Goal: Task Accomplishment & Management: Manage account settings

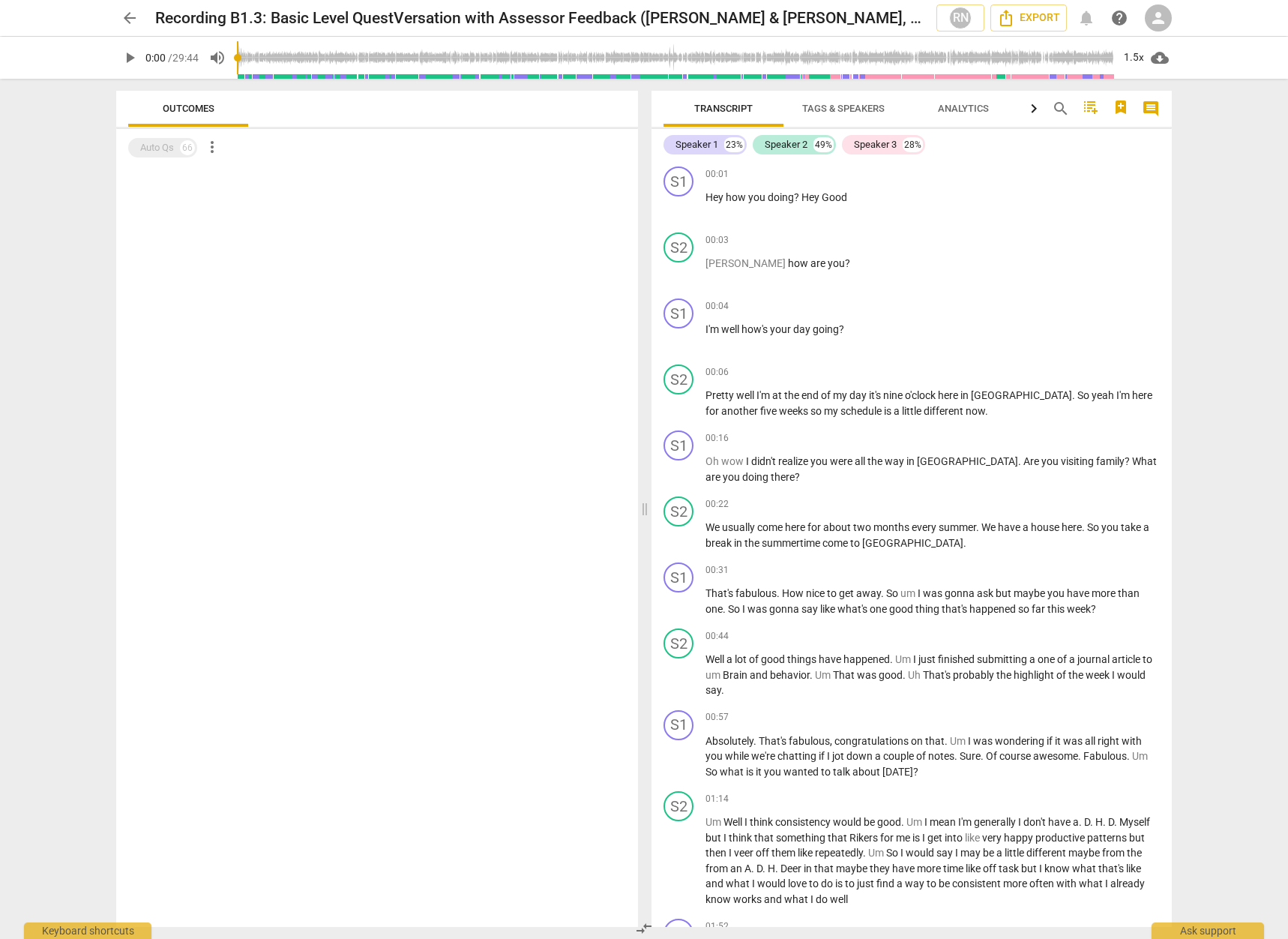
scroll to position [1625, 0]
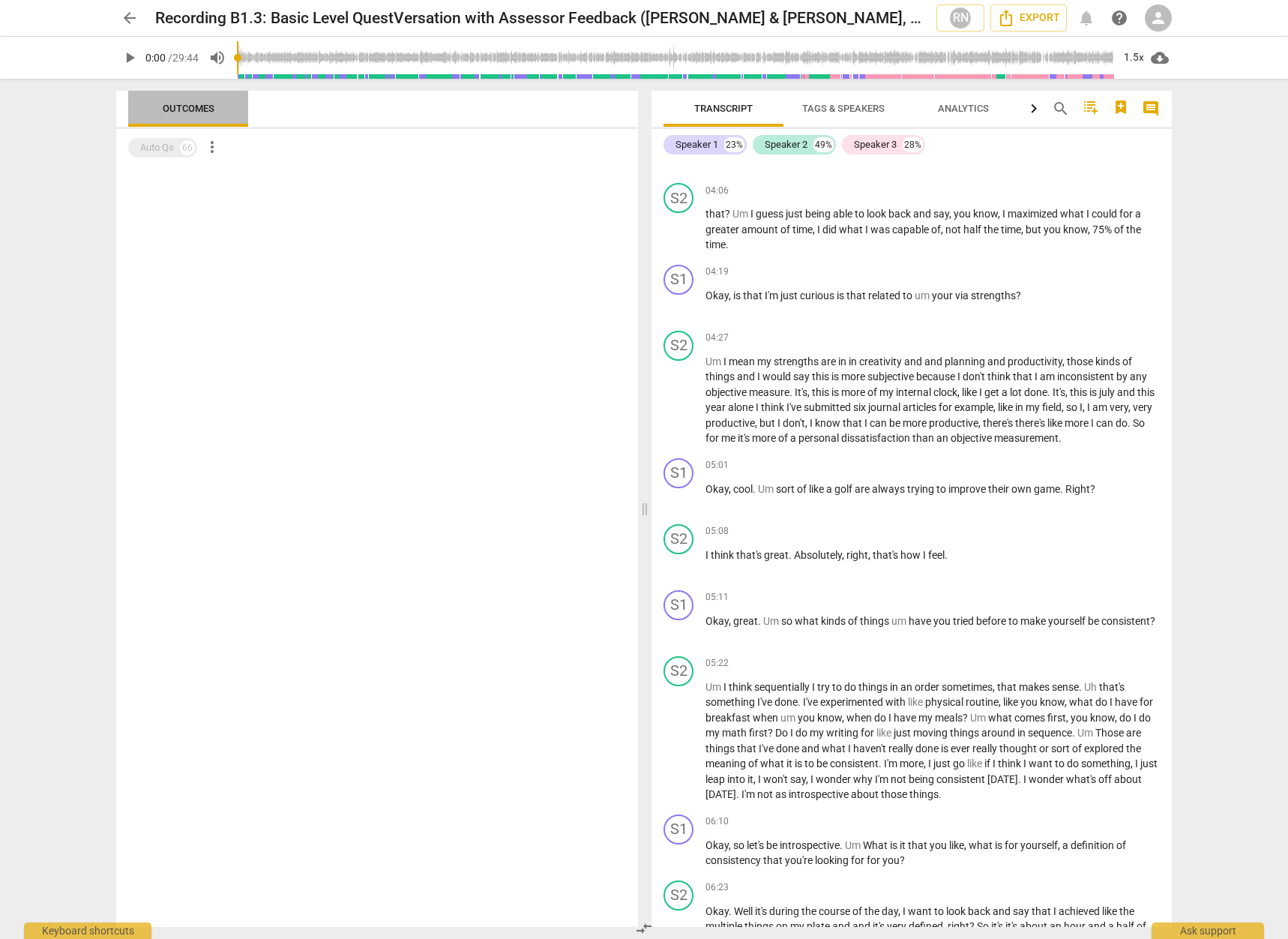
click at [185, 110] on span "Outcomes" at bounding box center [188, 108] width 52 height 11
click at [1149, 19] on span "person" at bounding box center [1158, 18] width 18 height 18
click at [1159, 37] on li "Login" at bounding box center [1172, 36] width 54 height 36
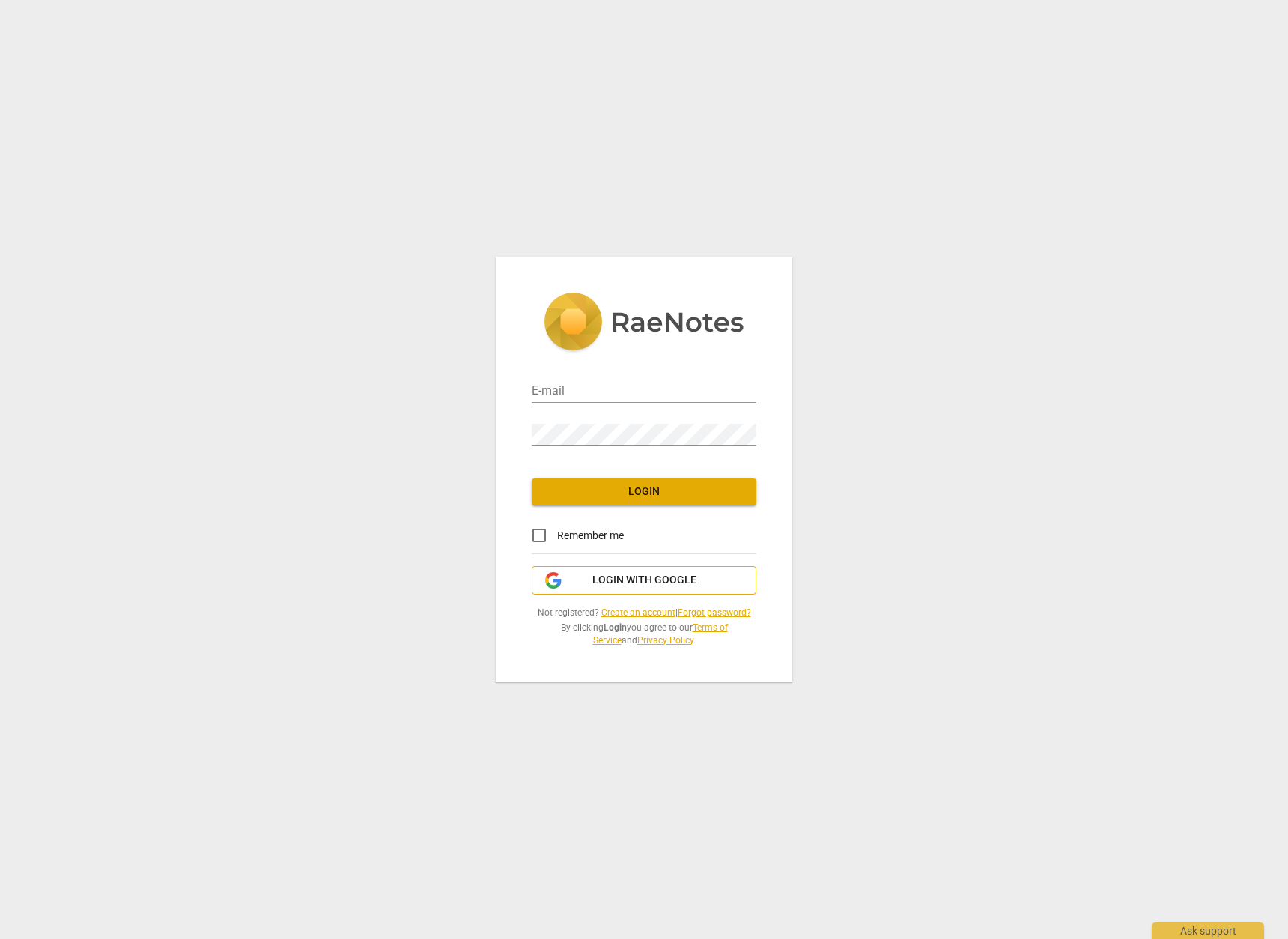
click at [630, 574] on span "Login with Google" at bounding box center [644, 581] width 104 height 15
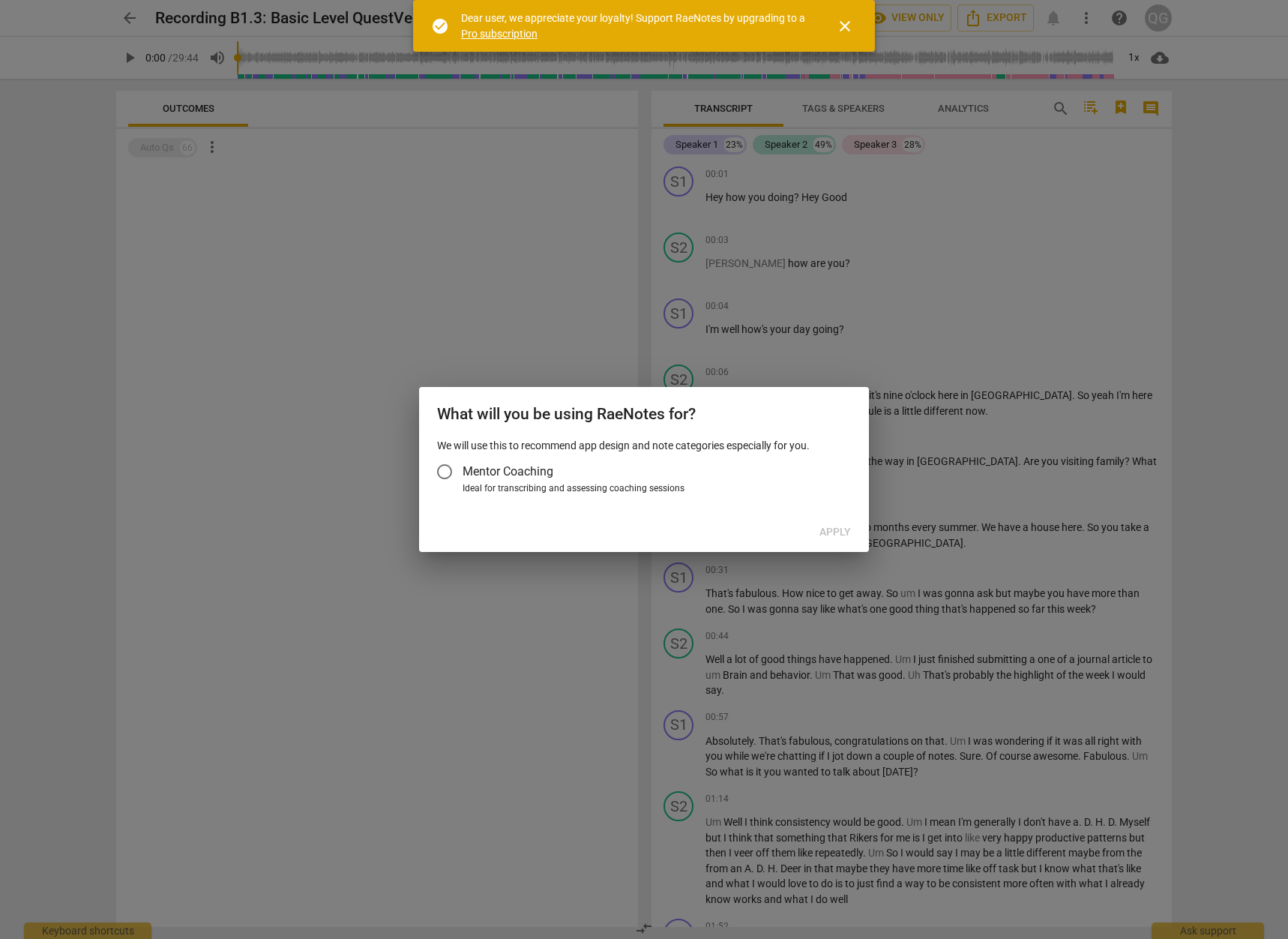
click at [509, 471] on span "Mentor Coaching" at bounding box center [508, 471] width 91 height 18
click at [463, 471] on input "Mentor Coaching" at bounding box center [444, 471] width 36 height 36
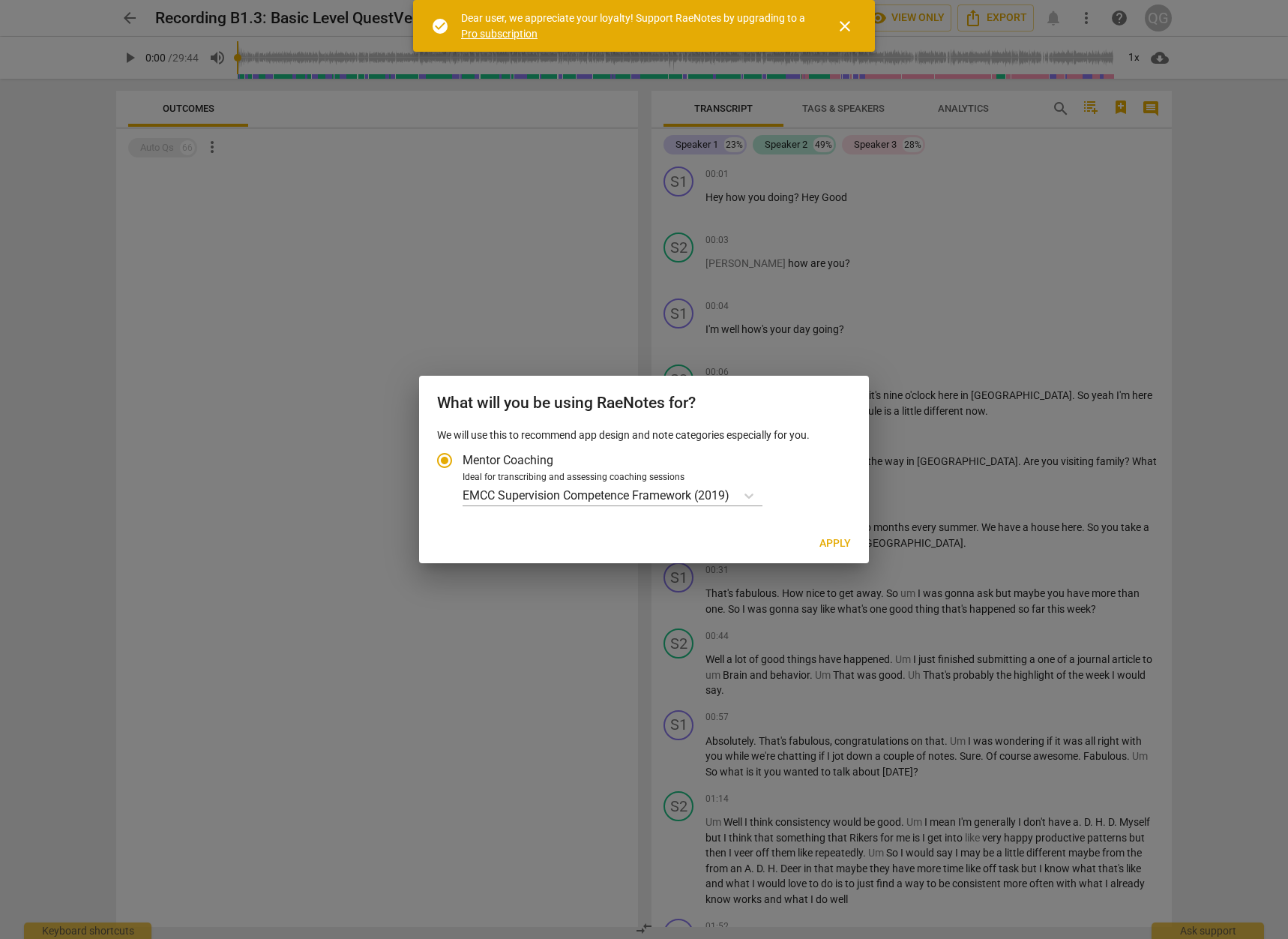
click at [500, 463] on span "Mentor Coaching" at bounding box center [508, 460] width 91 height 18
click at [463, 463] on input "Mentor Coaching" at bounding box center [444, 460] width 36 height 36
click at [748, 495] on icon "Account type" at bounding box center [748, 496] width 9 height 6
click at [0, 0] on input "Ideal for transcribing and assessing coaching sessions EMCC Supervision Compete…" at bounding box center [0, 0] width 0 height 0
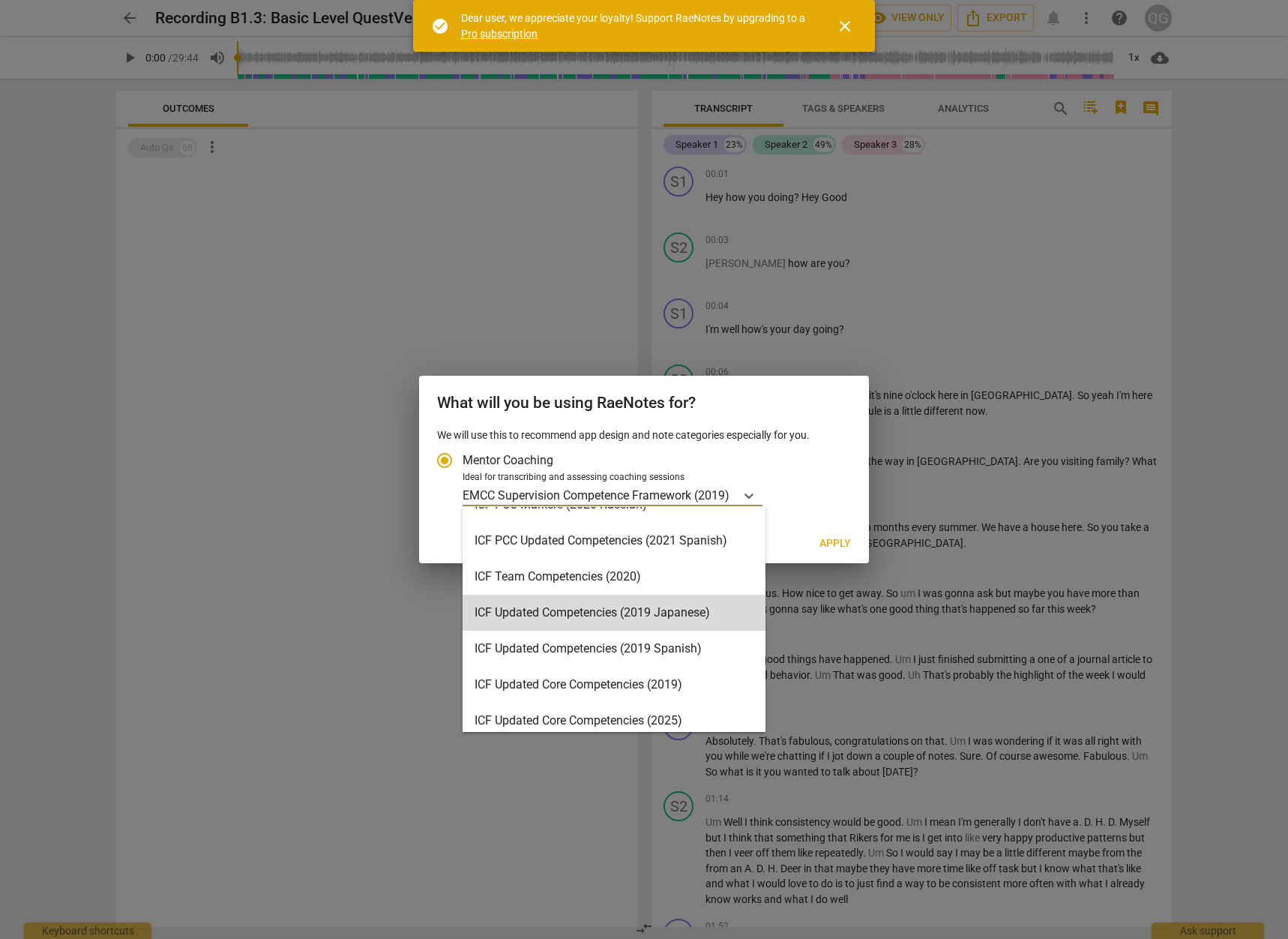
scroll to position [171, 0]
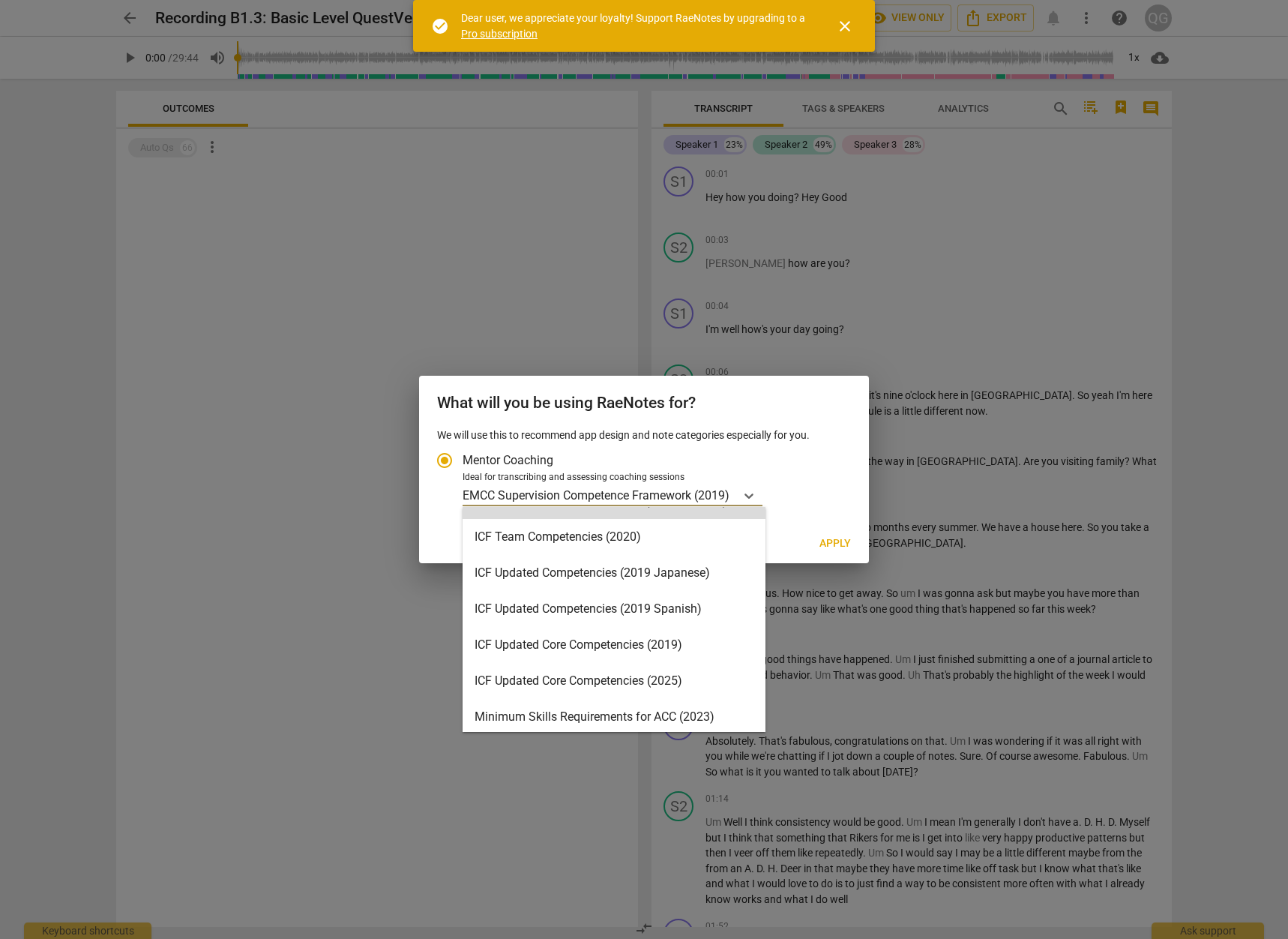
click at [771, 424] on div "What will you be using RaeNotes for?" at bounding box center [644, 401] width 450 height 52
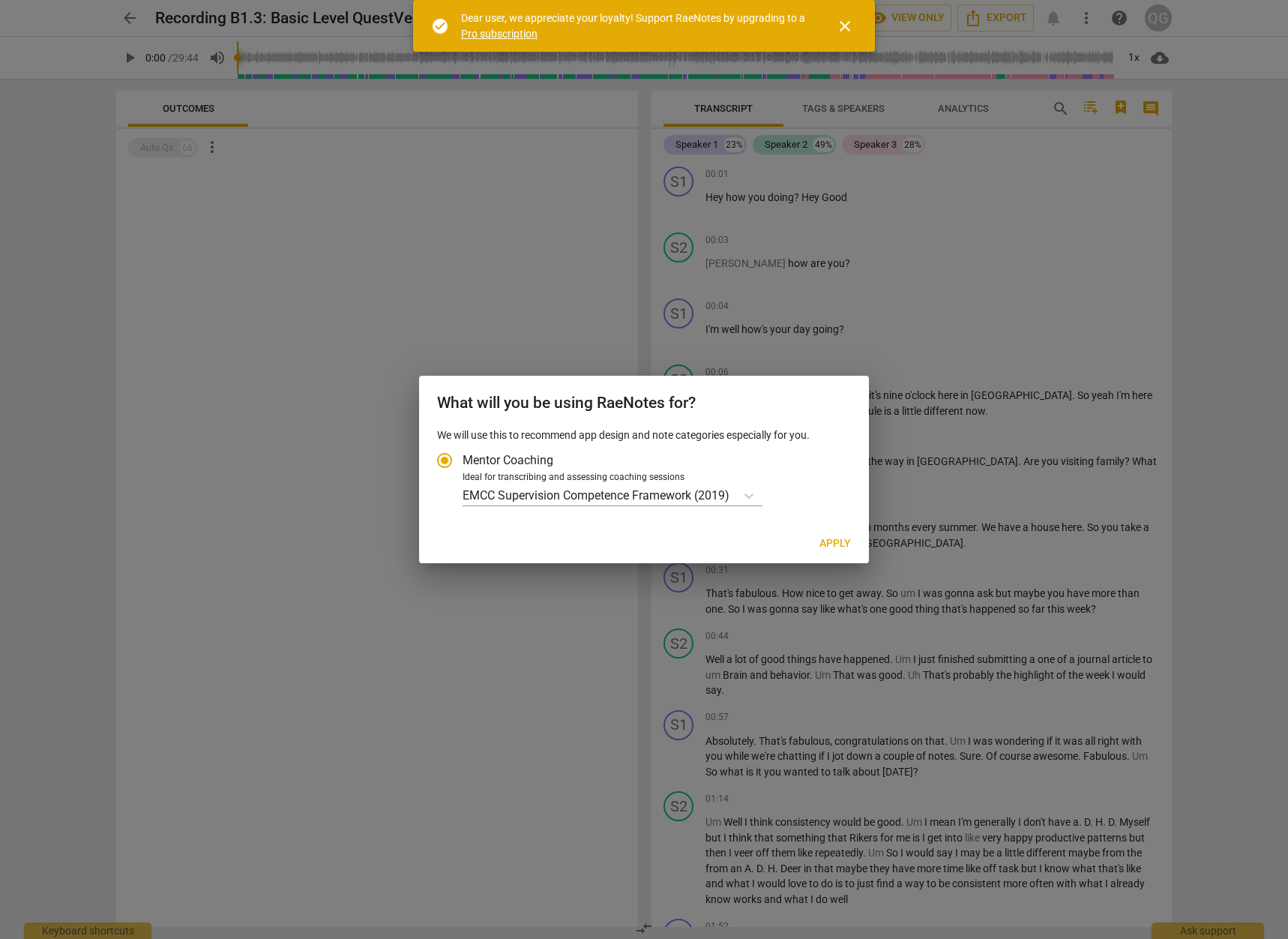
click at [845, 25] on span "close" at bounding box center [845, 26] width 18 height 18
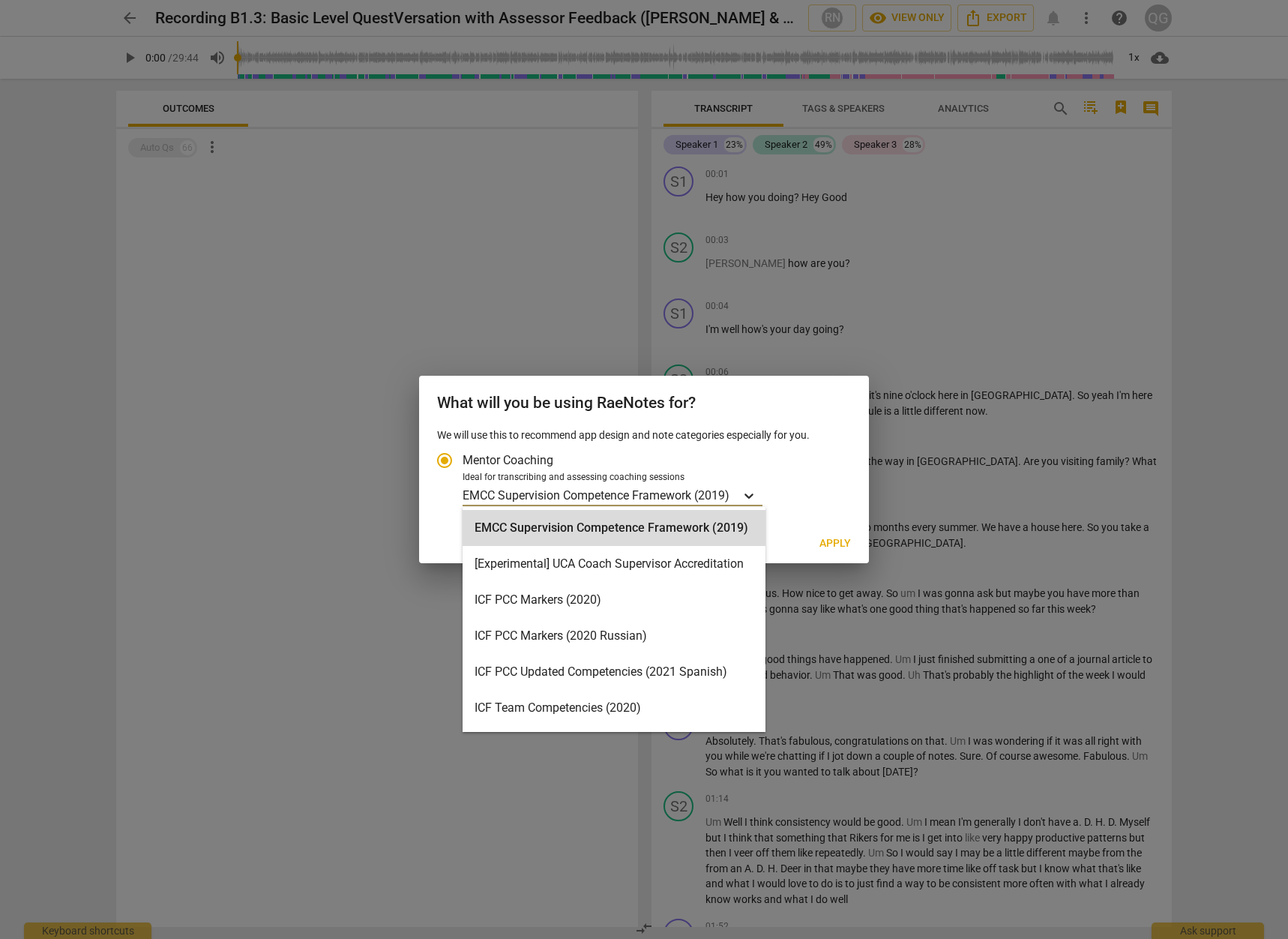
click at [748, 499] on icon "Account type" at bounding box center [749, 495] width 15 height 15
click at [0, 0] on input "Ideal for transcribing and assessing coaching sessions 16 results available. Us…" at bounding box center [0, 0] width 0 height 0
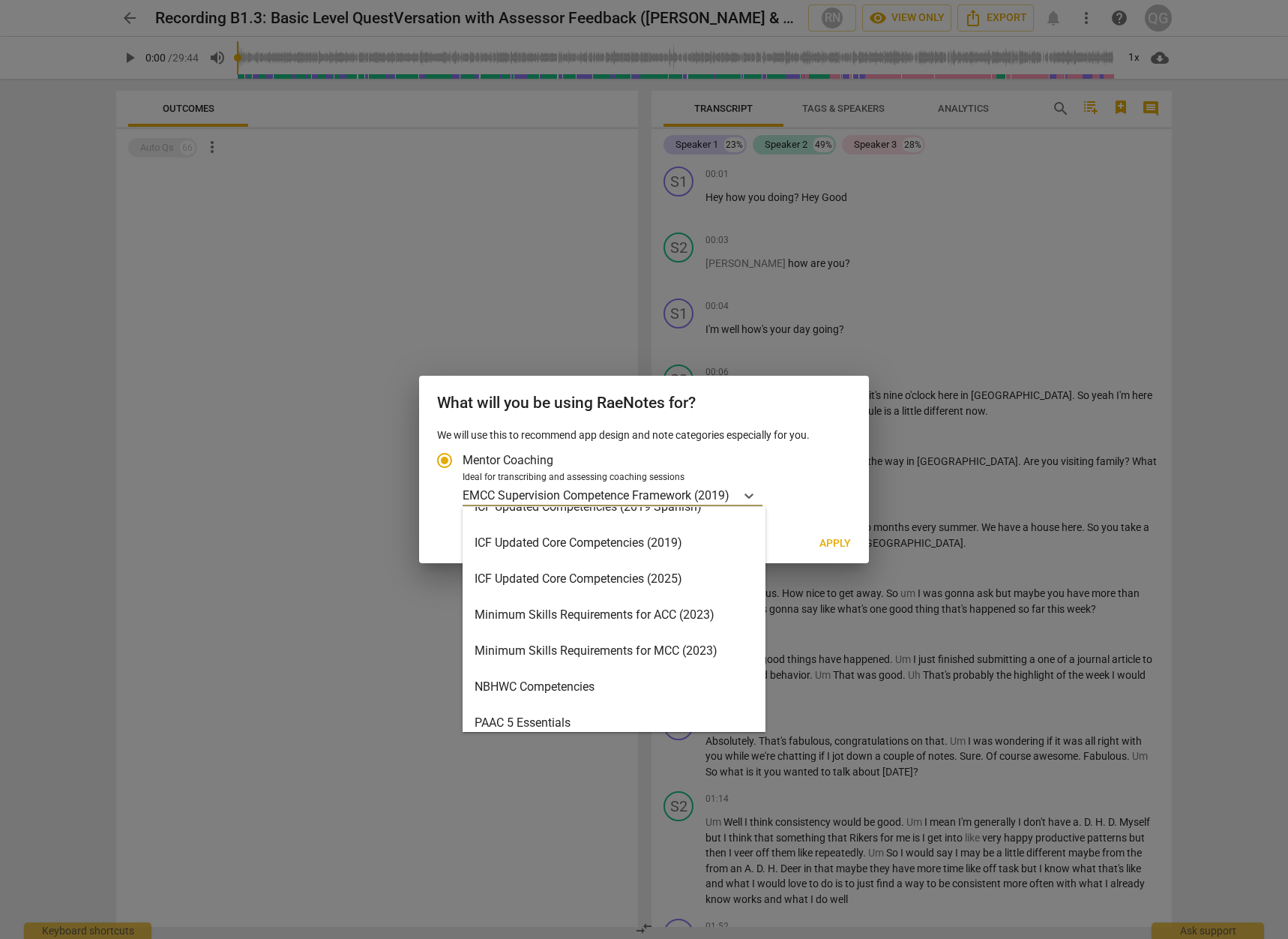
scroll to position [272, 0]
click at [566, 616] on div "Minimum Skills Requirements for ACC (2023)" at bounding box center [614, 616] width 303 height 36
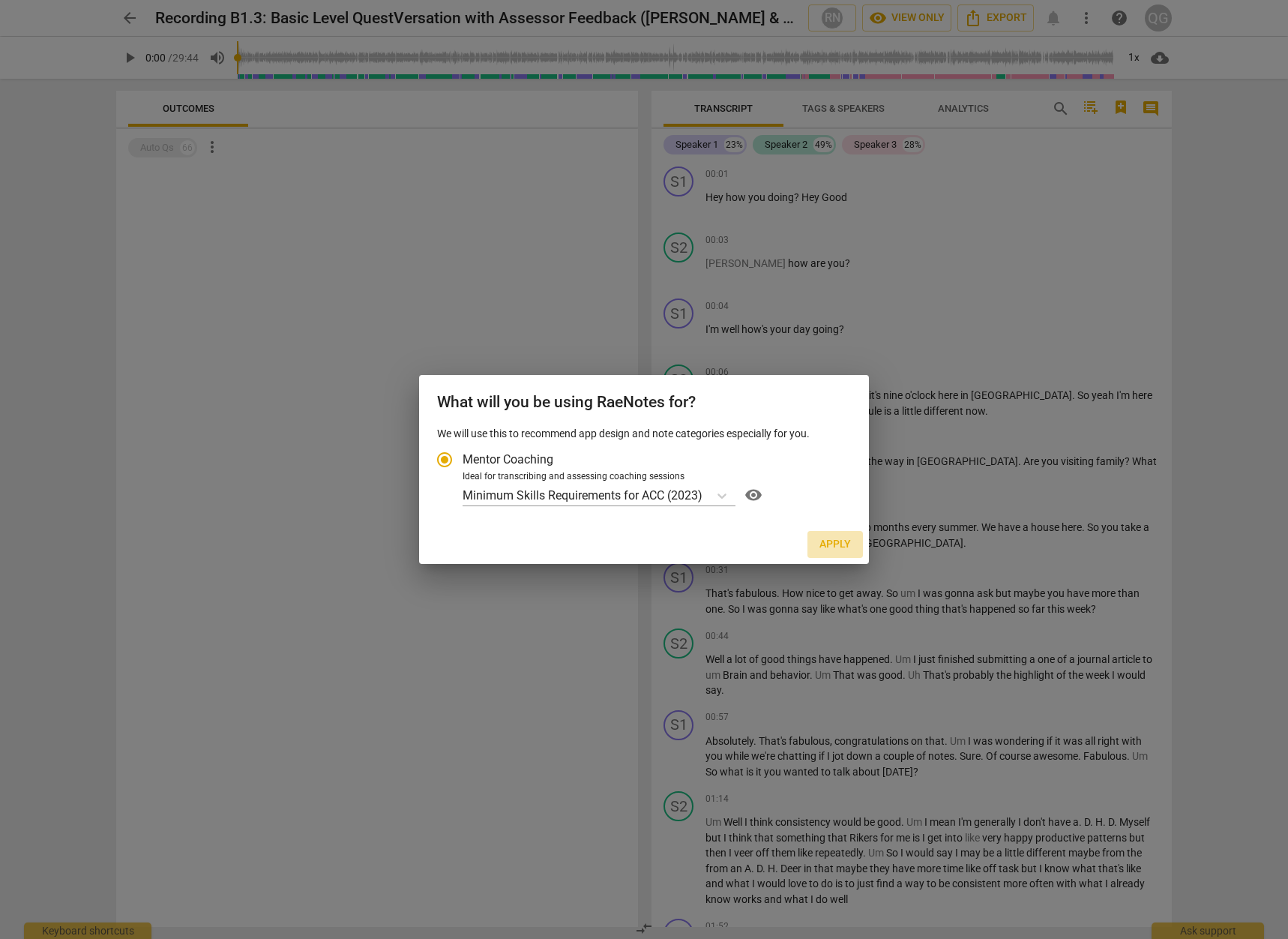
click at [835, 547] on span "Apply" at bounding box center [836, 544] width 32 height 15
radio input "false"
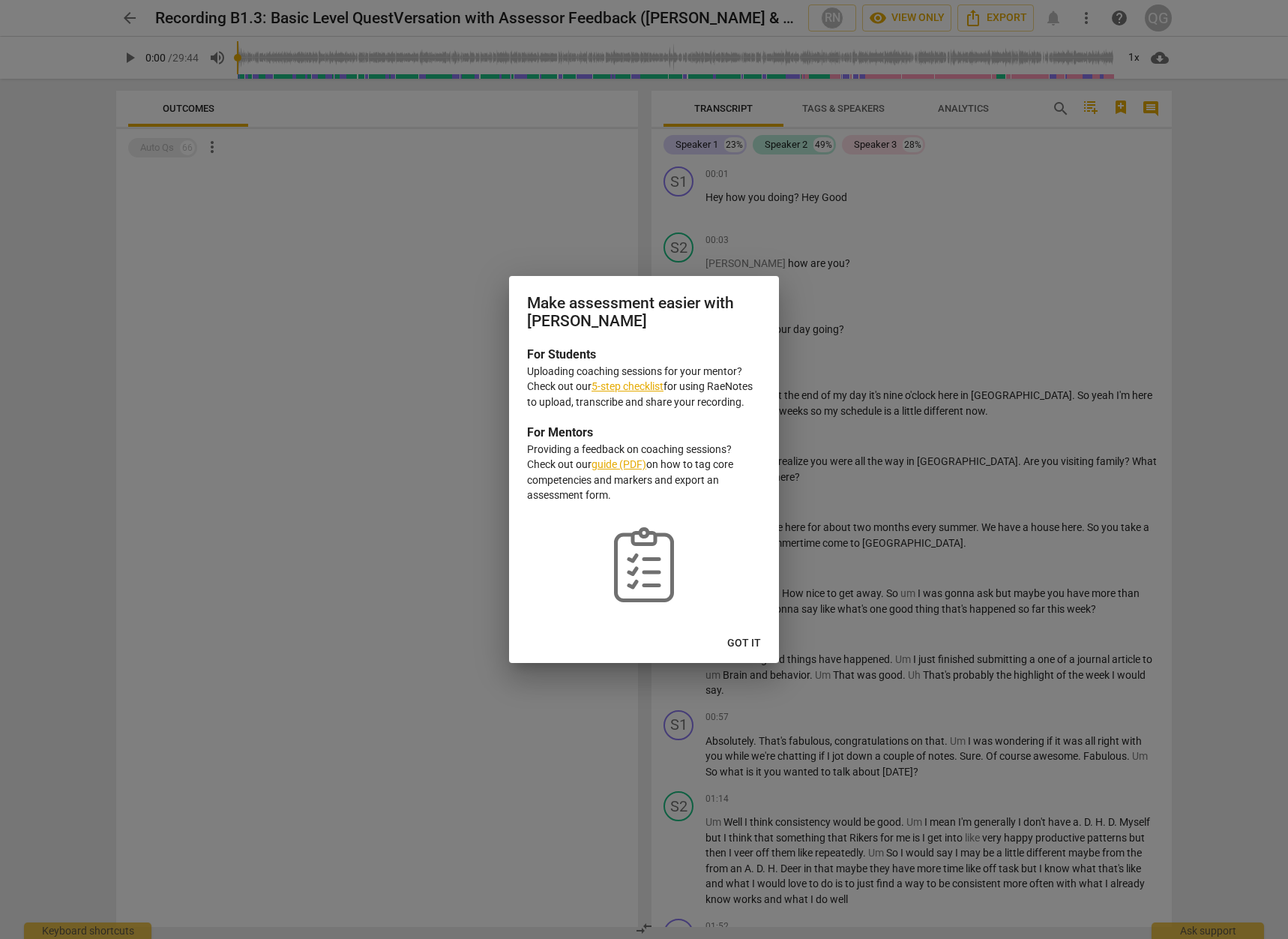
click at [738, 648] on span "Got it" at bounding box center [744, 644] width 33 height 15
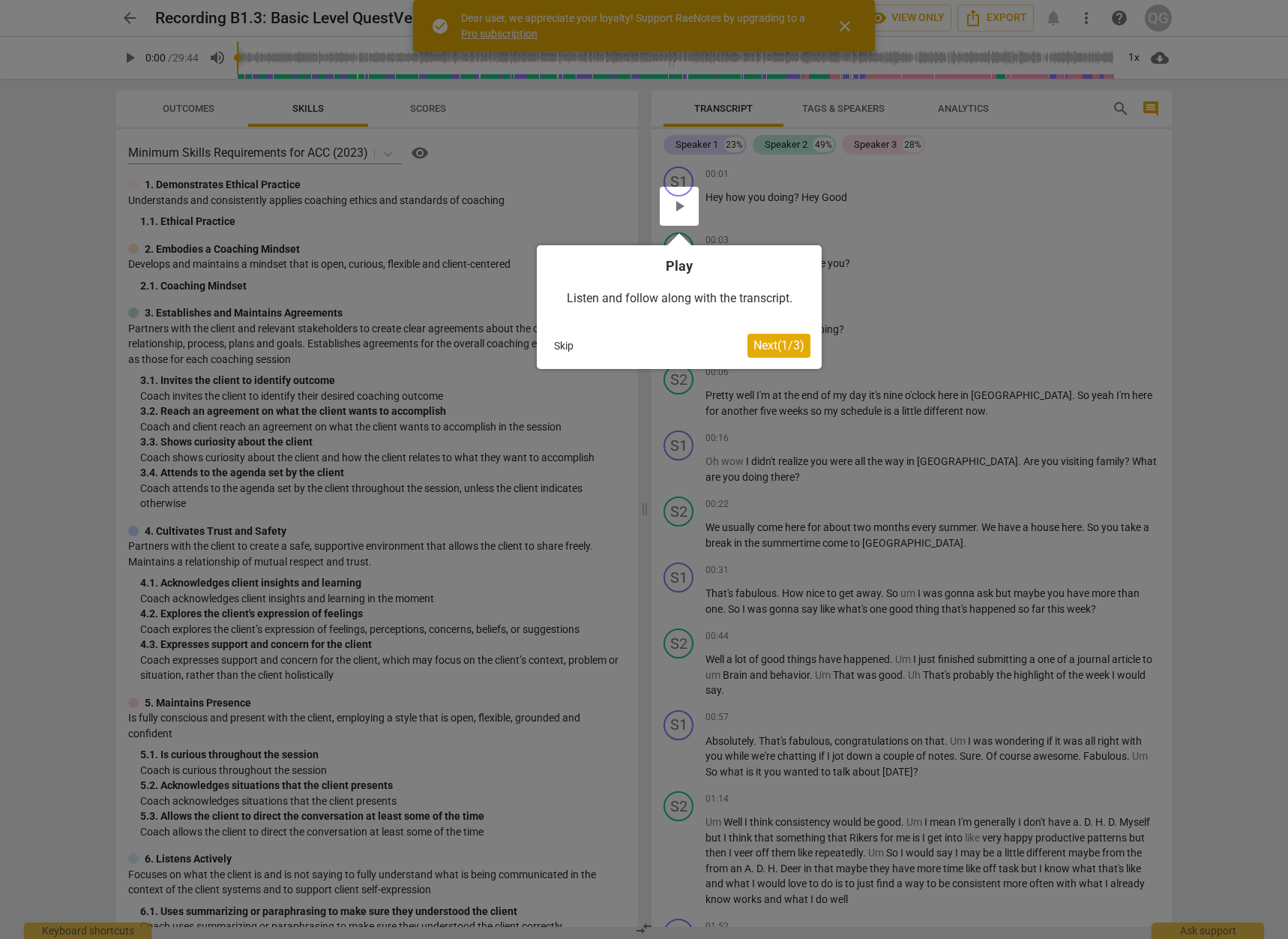
click at [949, 212] on div at bounding box center [644, 469] width 1288 height 939
click at [570, 347] on button "Skip" at bounding box center [564, 346] width 32 height 22
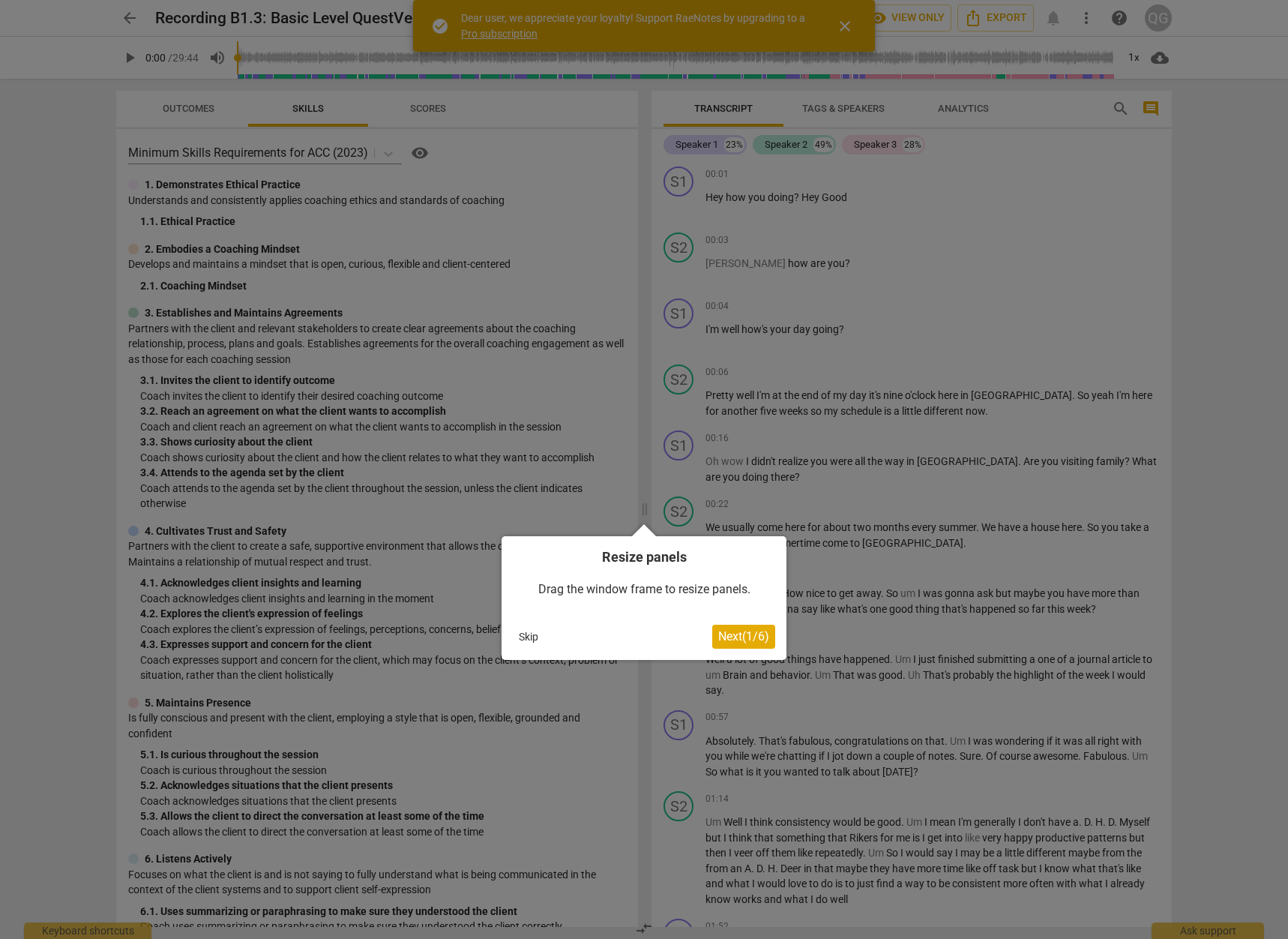
click at [521, 632] on button "Skip" at bounding box center [529, 637] width 32 height 22
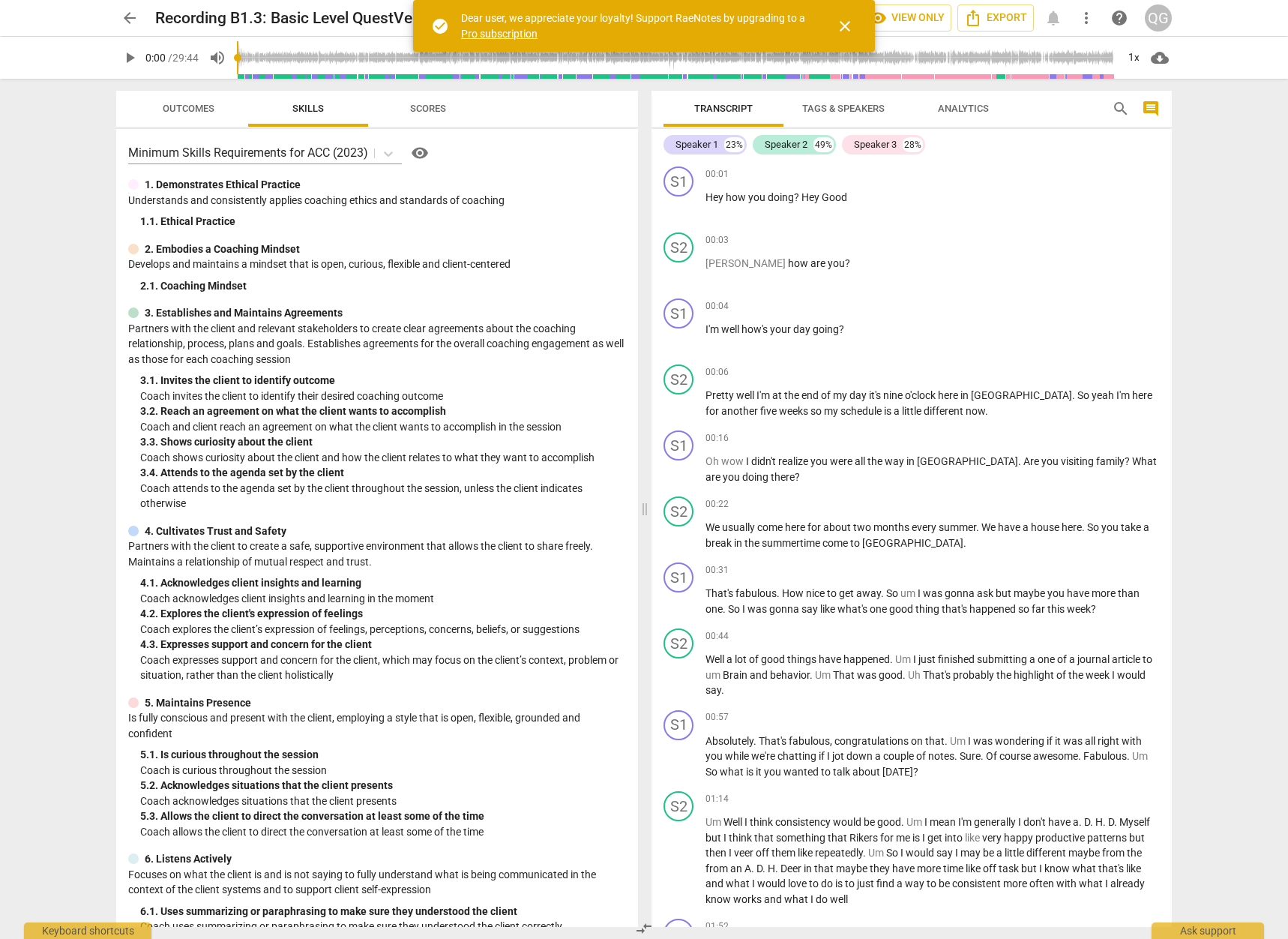
click at [432, 112] on span "Scores" at bounding box center [427, 108] width 36 height 11
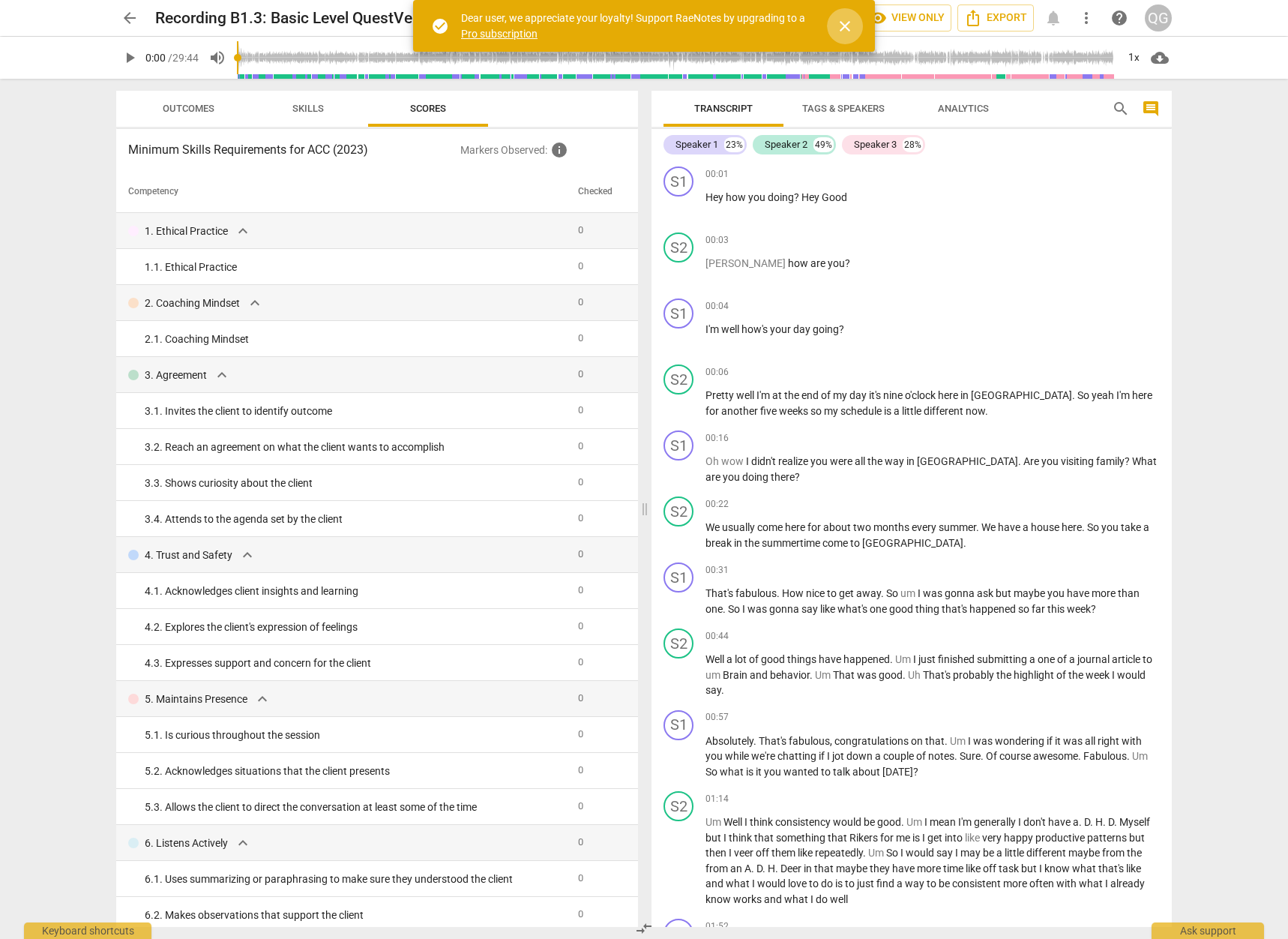
click at [844, 31] on span "close" at bounding box center [845, 26] width 18 height 18
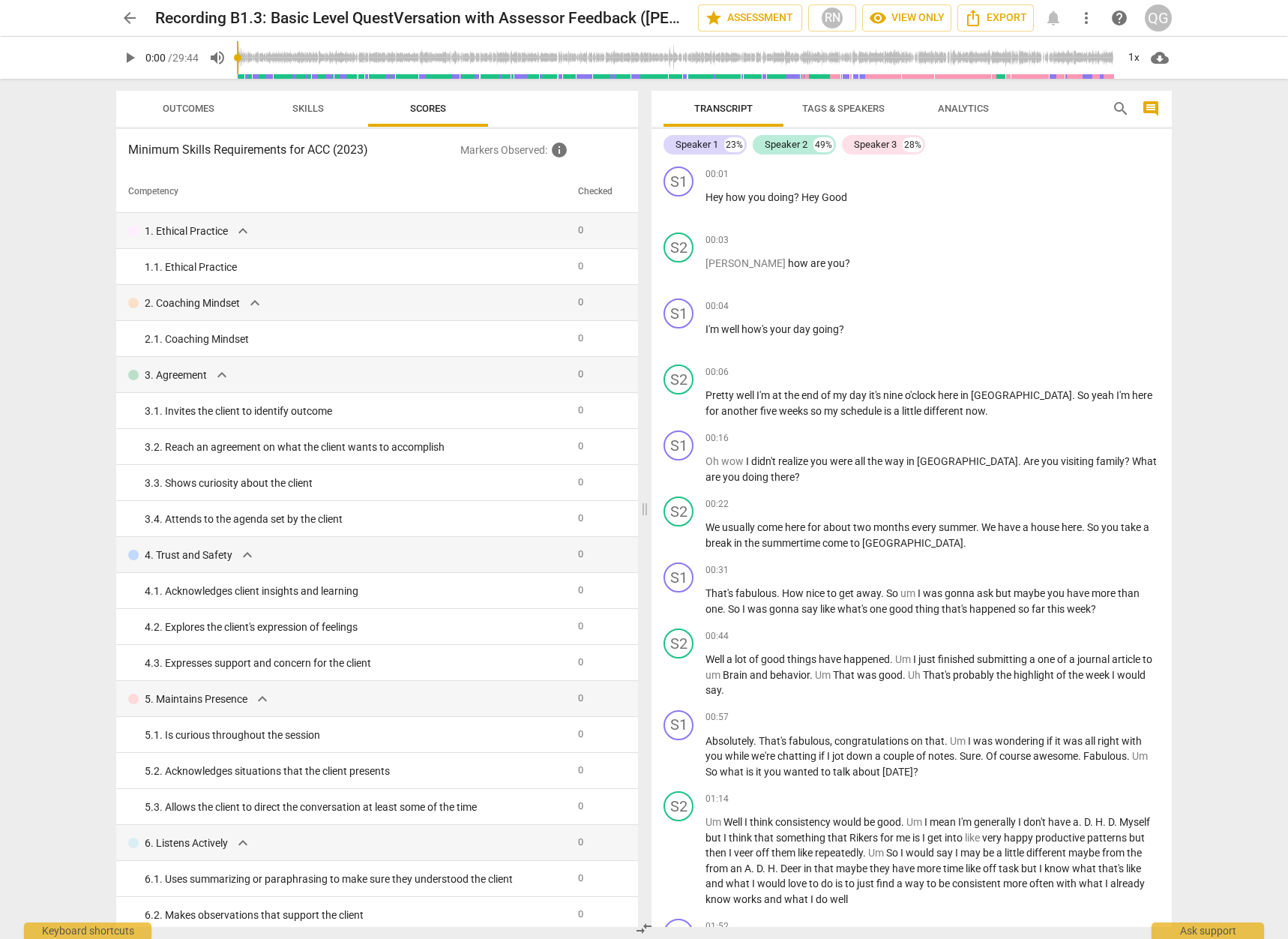
click at [295, 112] on span "Skills" at bounding box center [308, 108] width 32 height 11
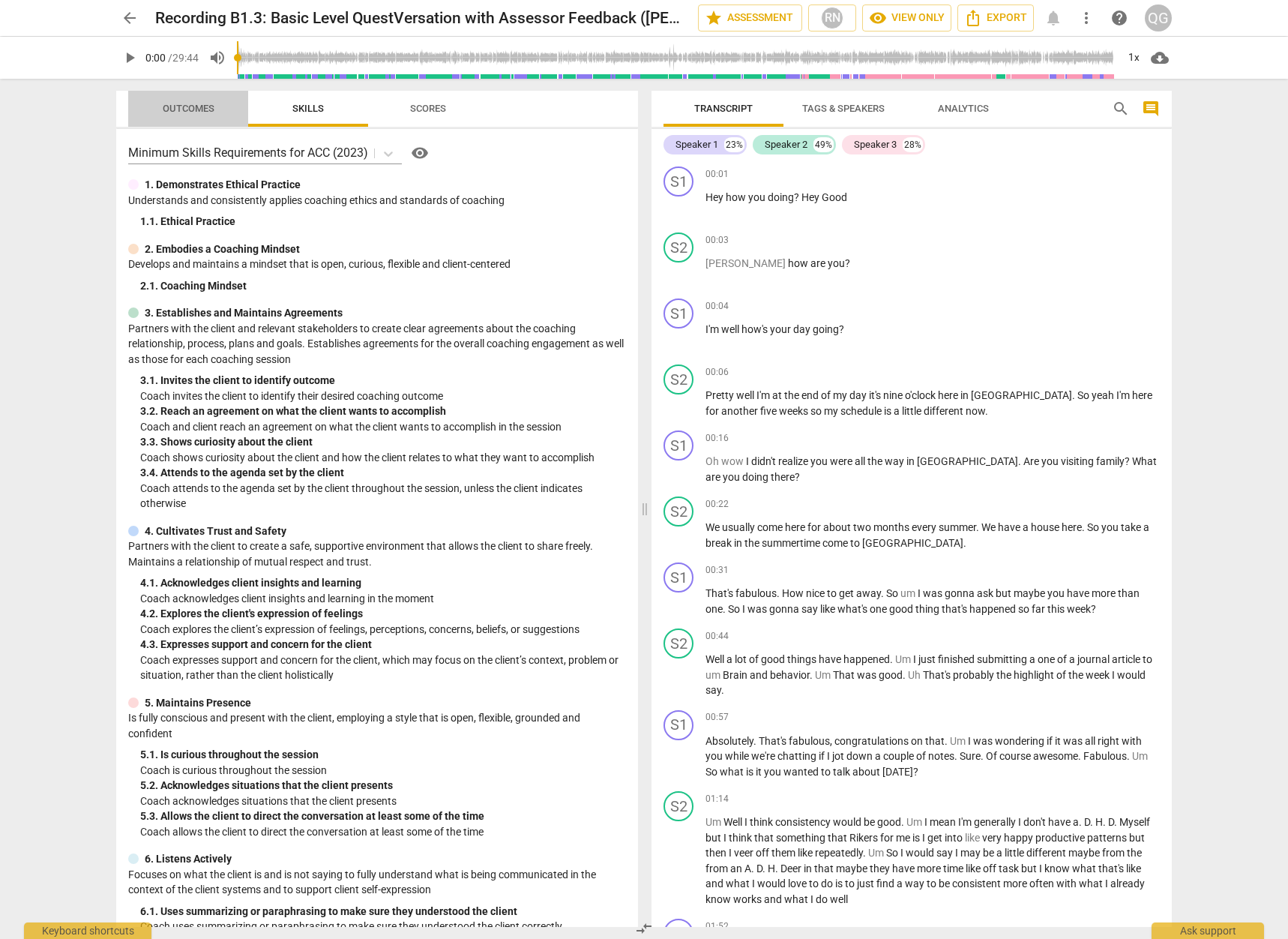
click at [183, 116] on span "Outcomes" at bounding box center [189, 108] width 88 height 20
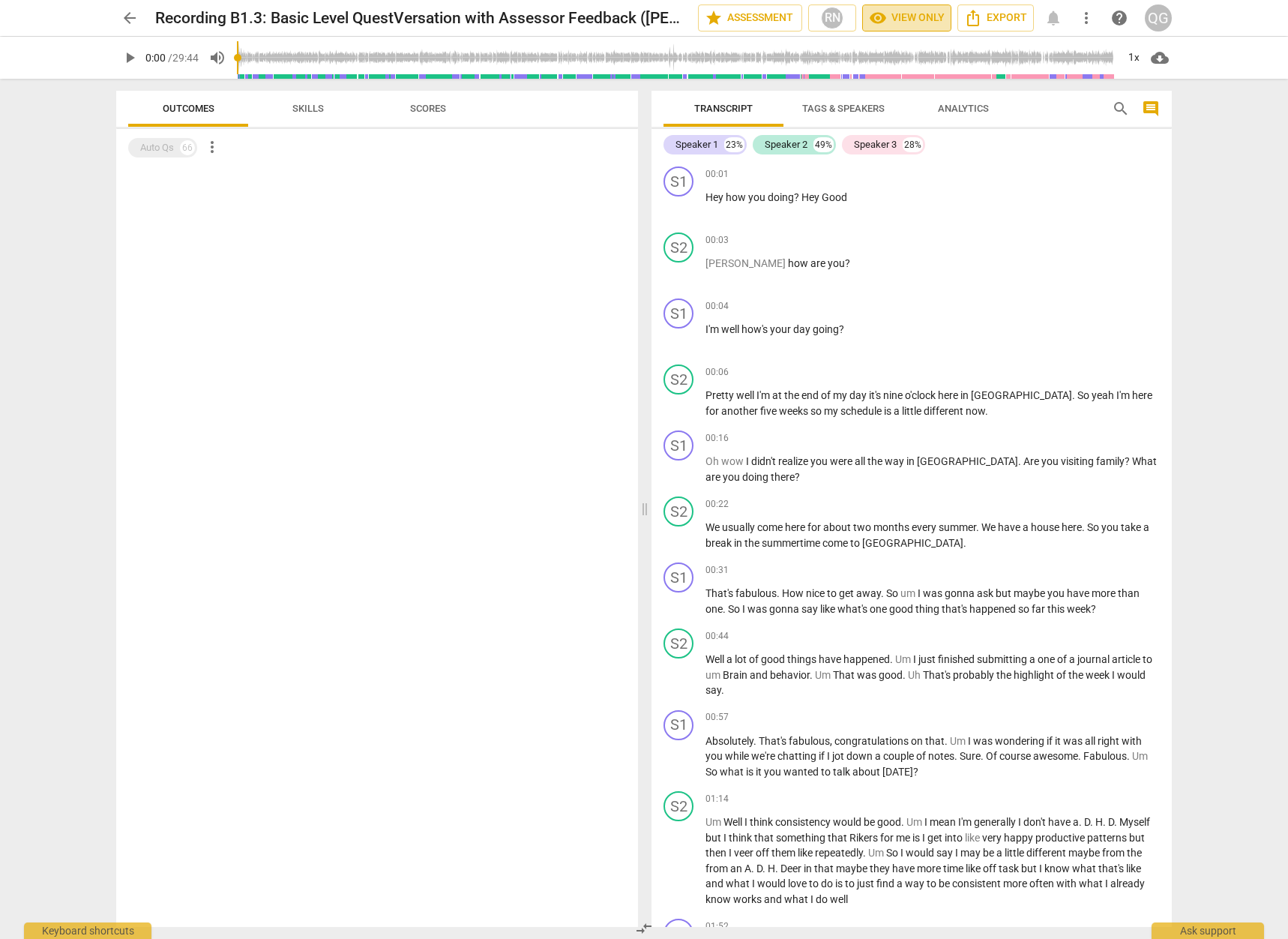
click at [893, 14] on span "visibility View only" at bounding box center [907, 18] width 76 height 18
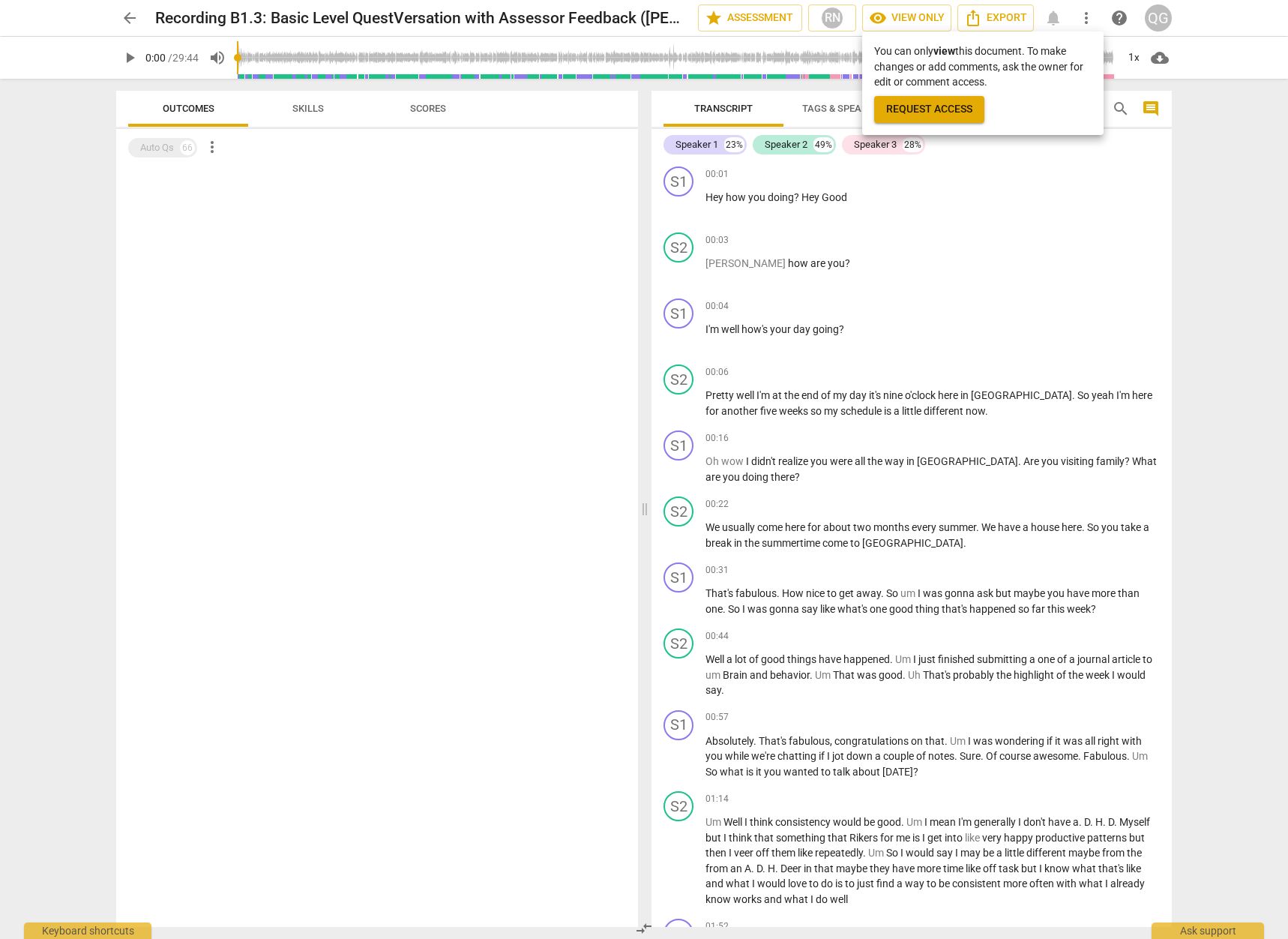
click at [752, 20] on div at bounding box center [644, 469] width 1288 height 939
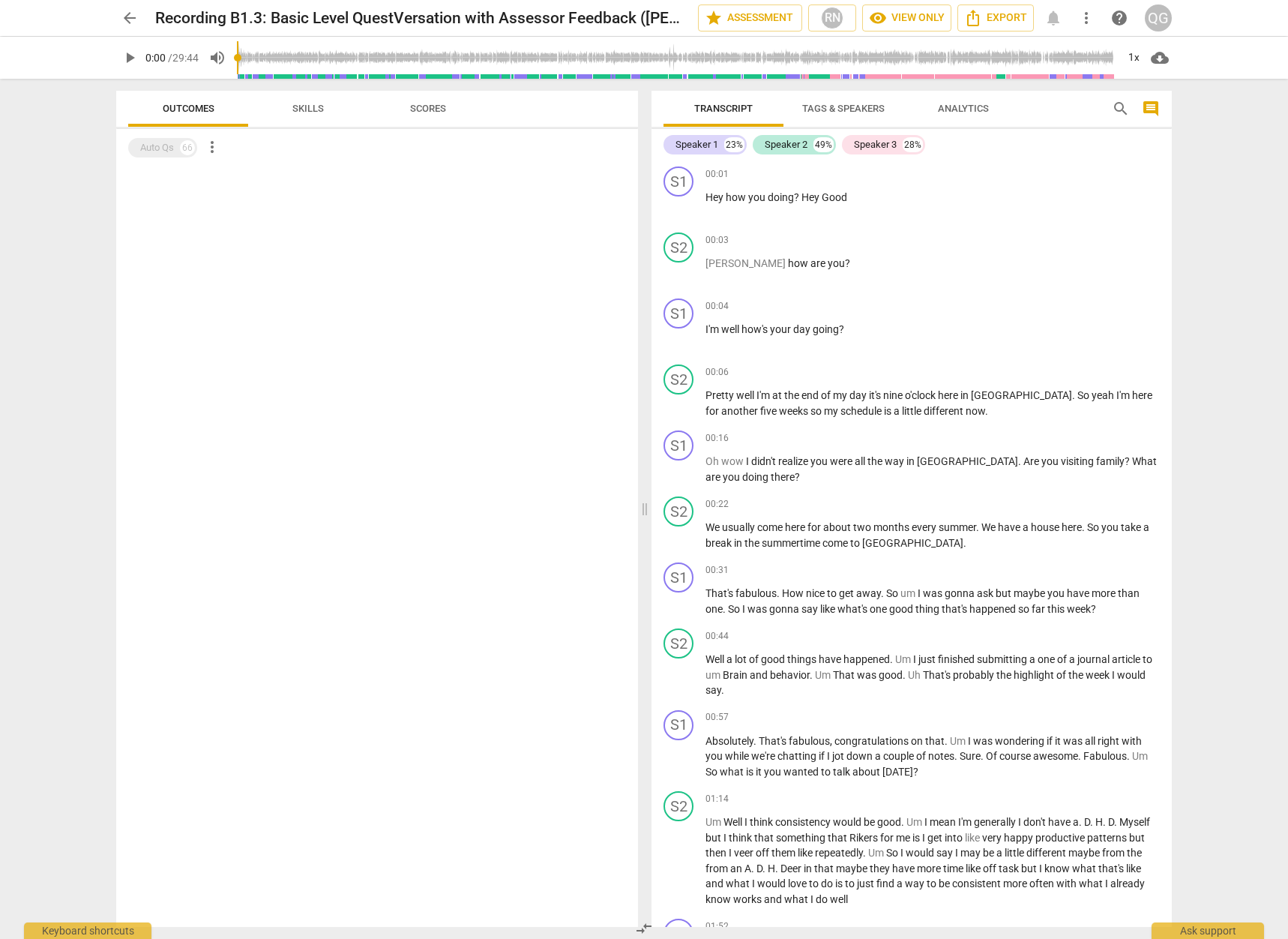
click at [752, 20] on span "star Assessment" at bounding box center [750, 18] width 91 height 18
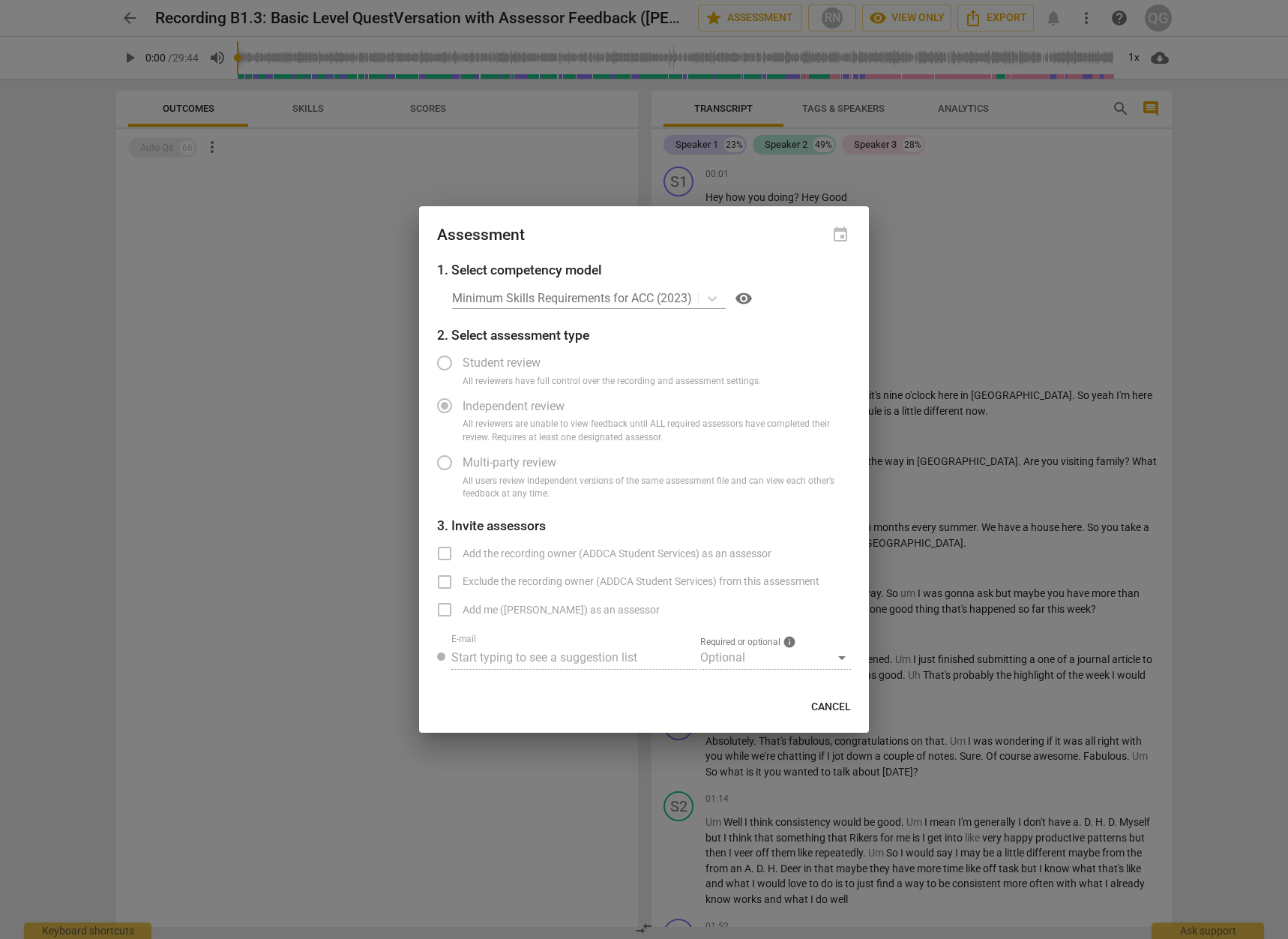
click at [834, 704] on span "Cancel" at bounding box center [831, 707] width 40 height 15
radio input "false"
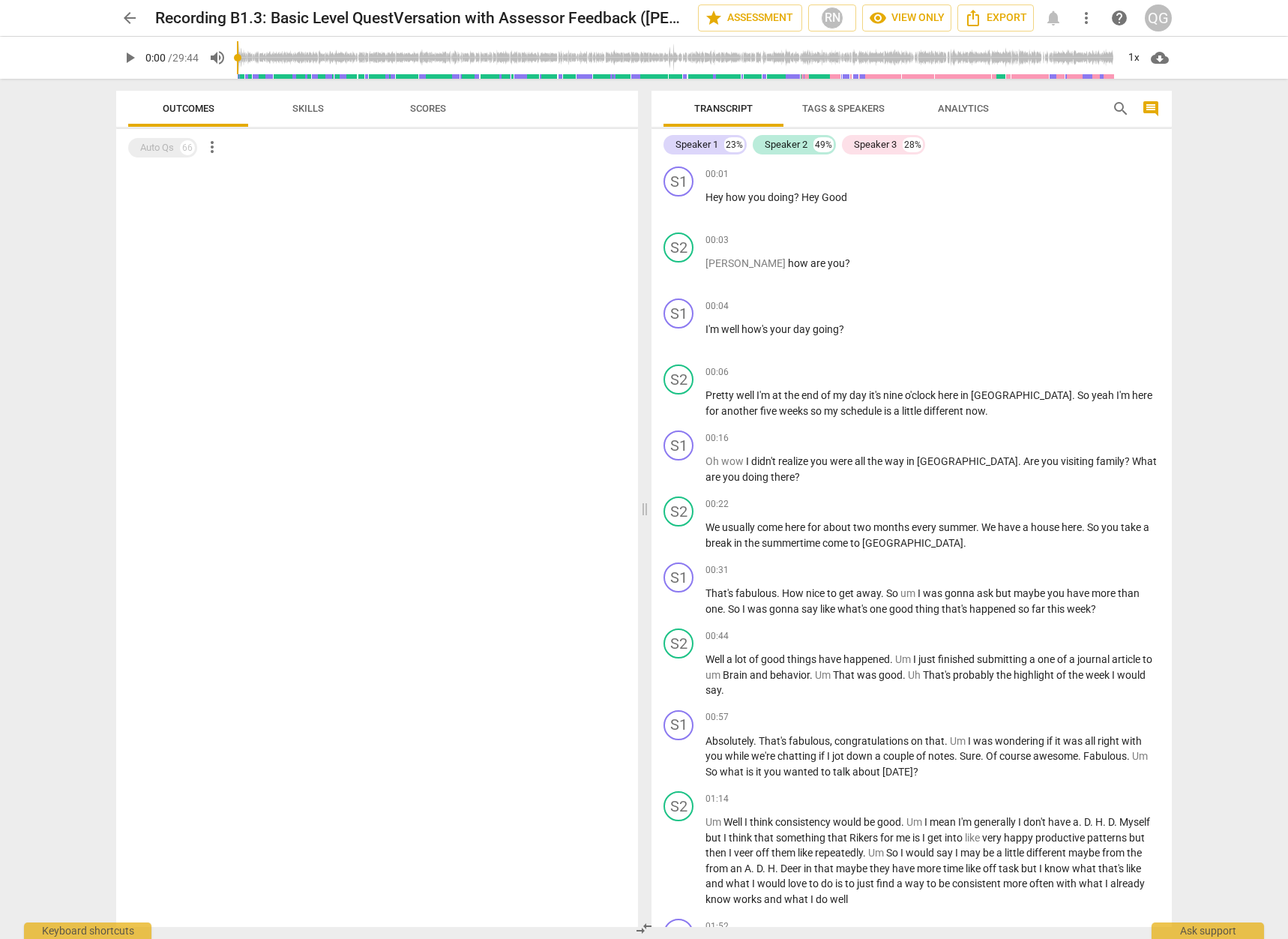
click at [128, 21] on span "arrow_back" at bounding box center [130, 18] width 18 height 18
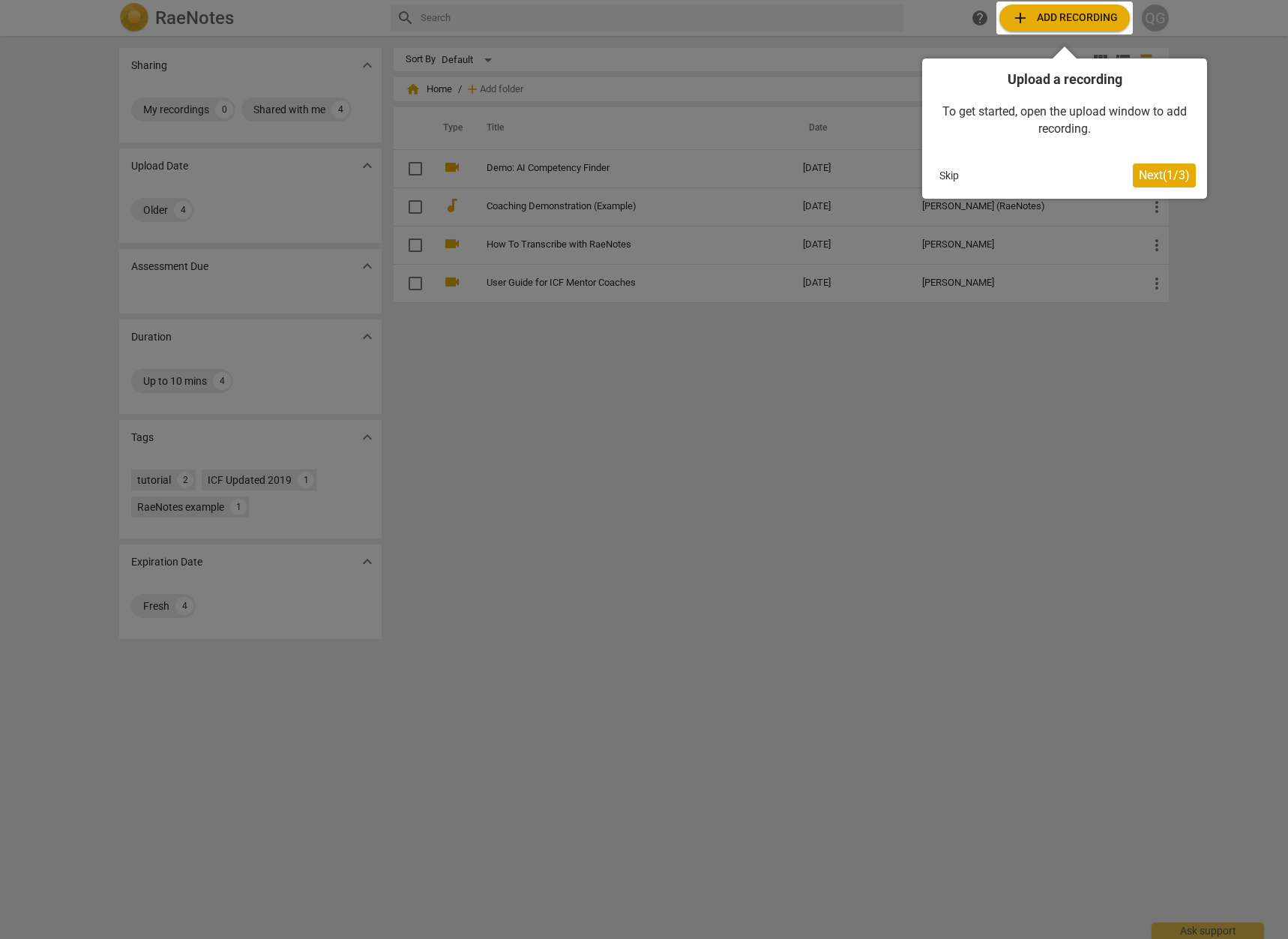
click at [946, 177] on button "Skip" at bounding box center [950, 175] width 32 height 22
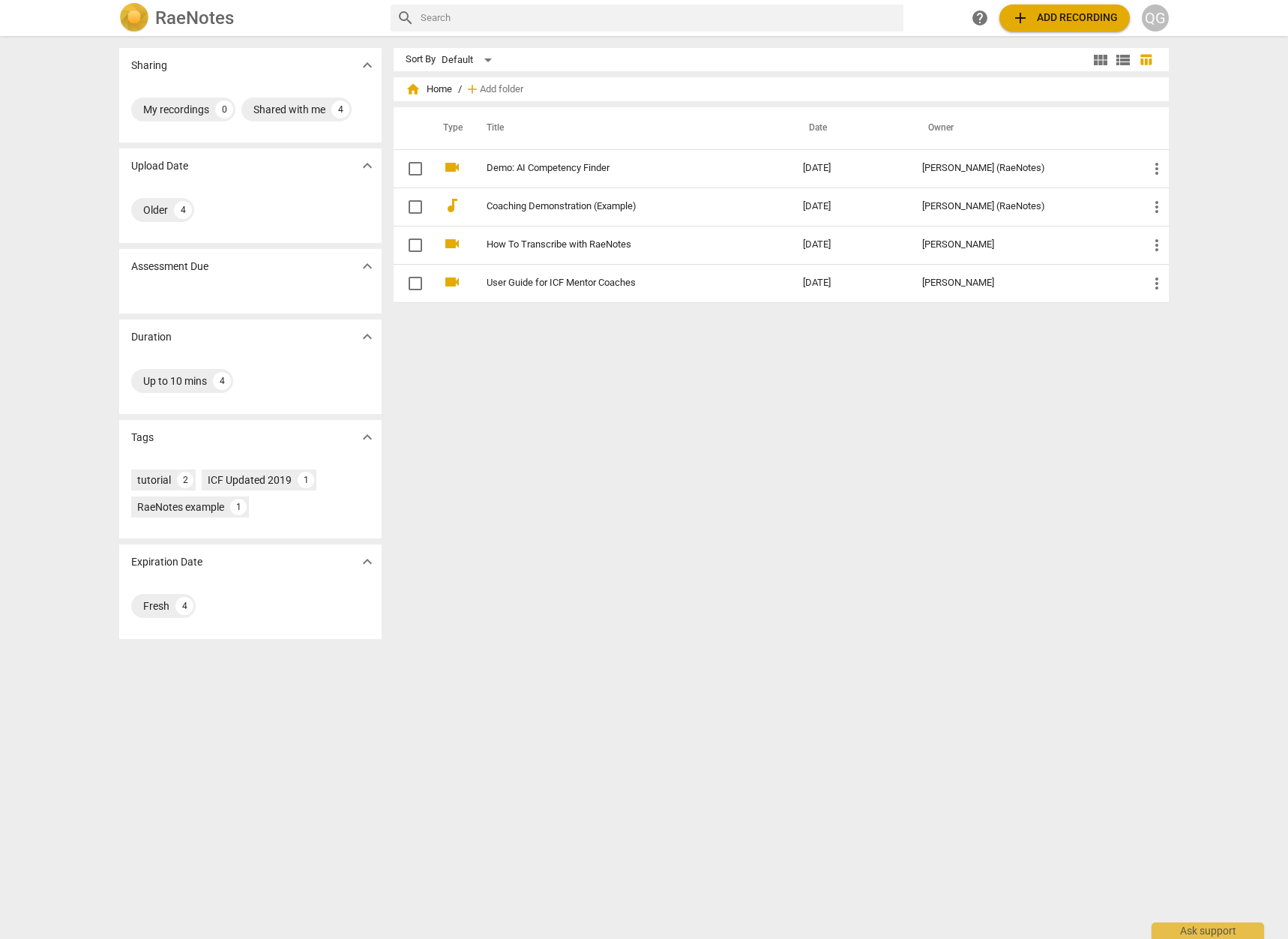
click at [730, 15] on input "text" at bounding box center [658, 18] width 477 height 24
type input "recording b1.3"
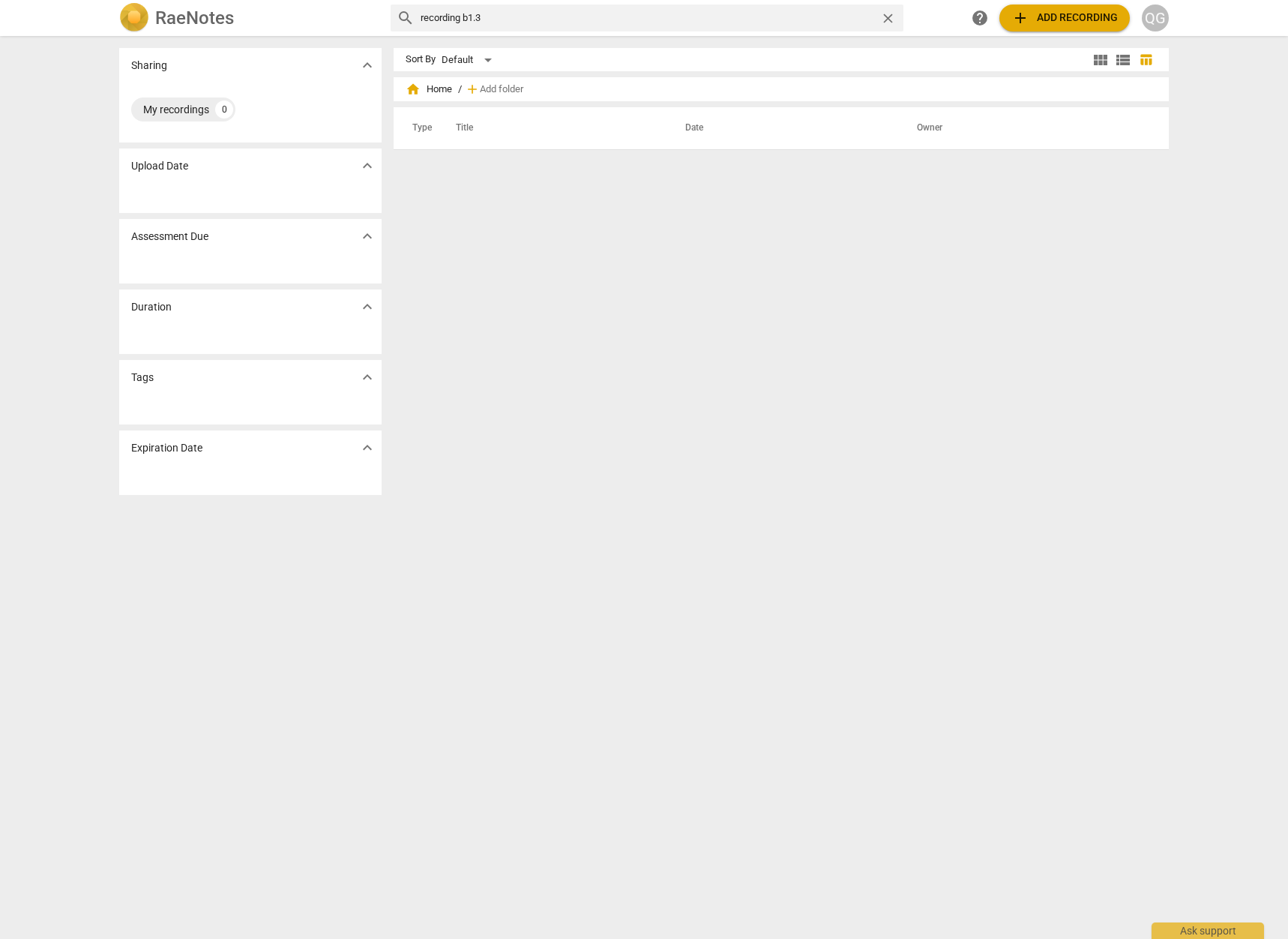
click at [1160, 12] on div "QG" at bounding box center [1156, 18] width 27 height 27
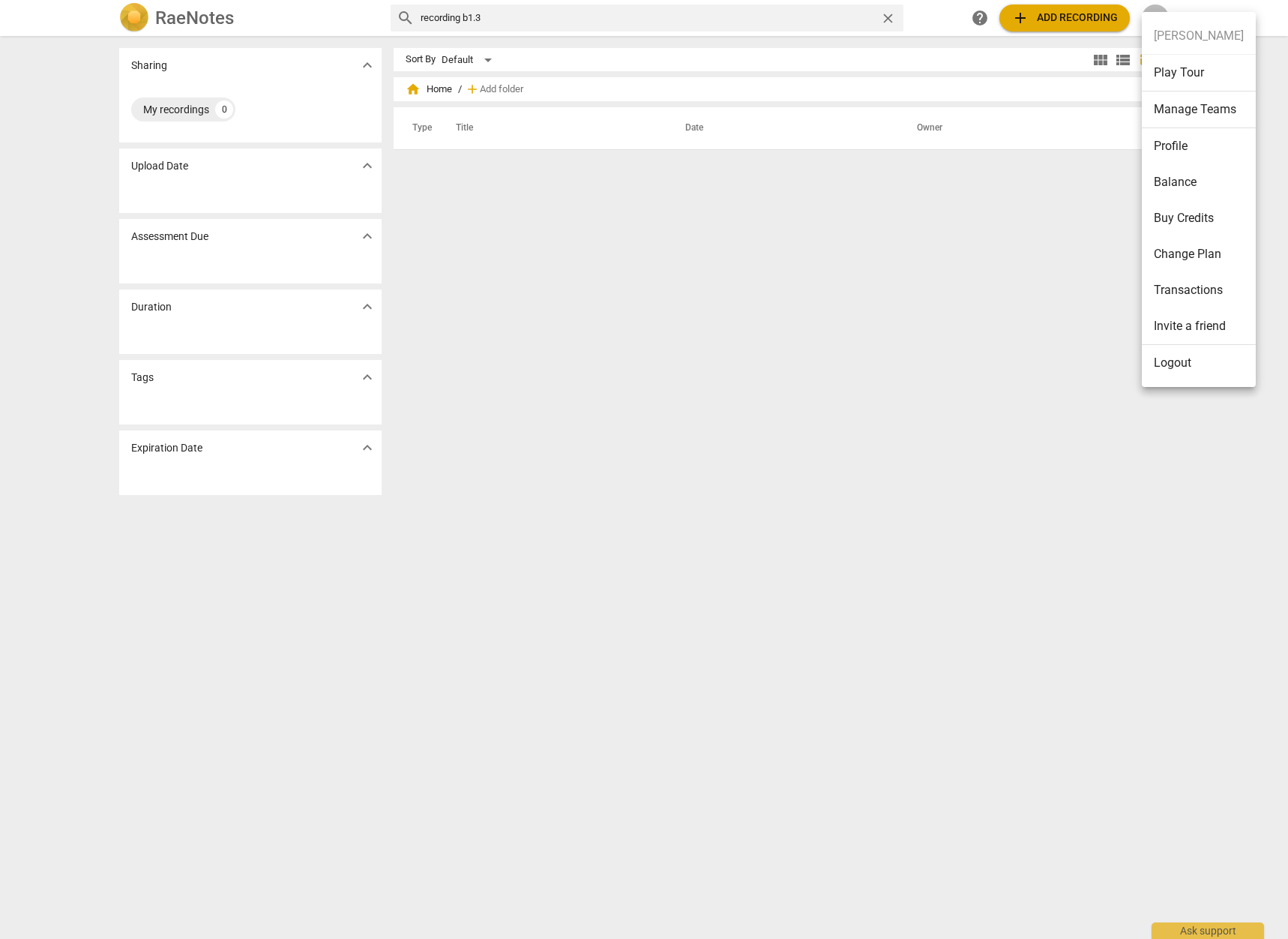
click at [1181, 355] on li "Logout" at bounding box center [1199, 362] width 114 height 36
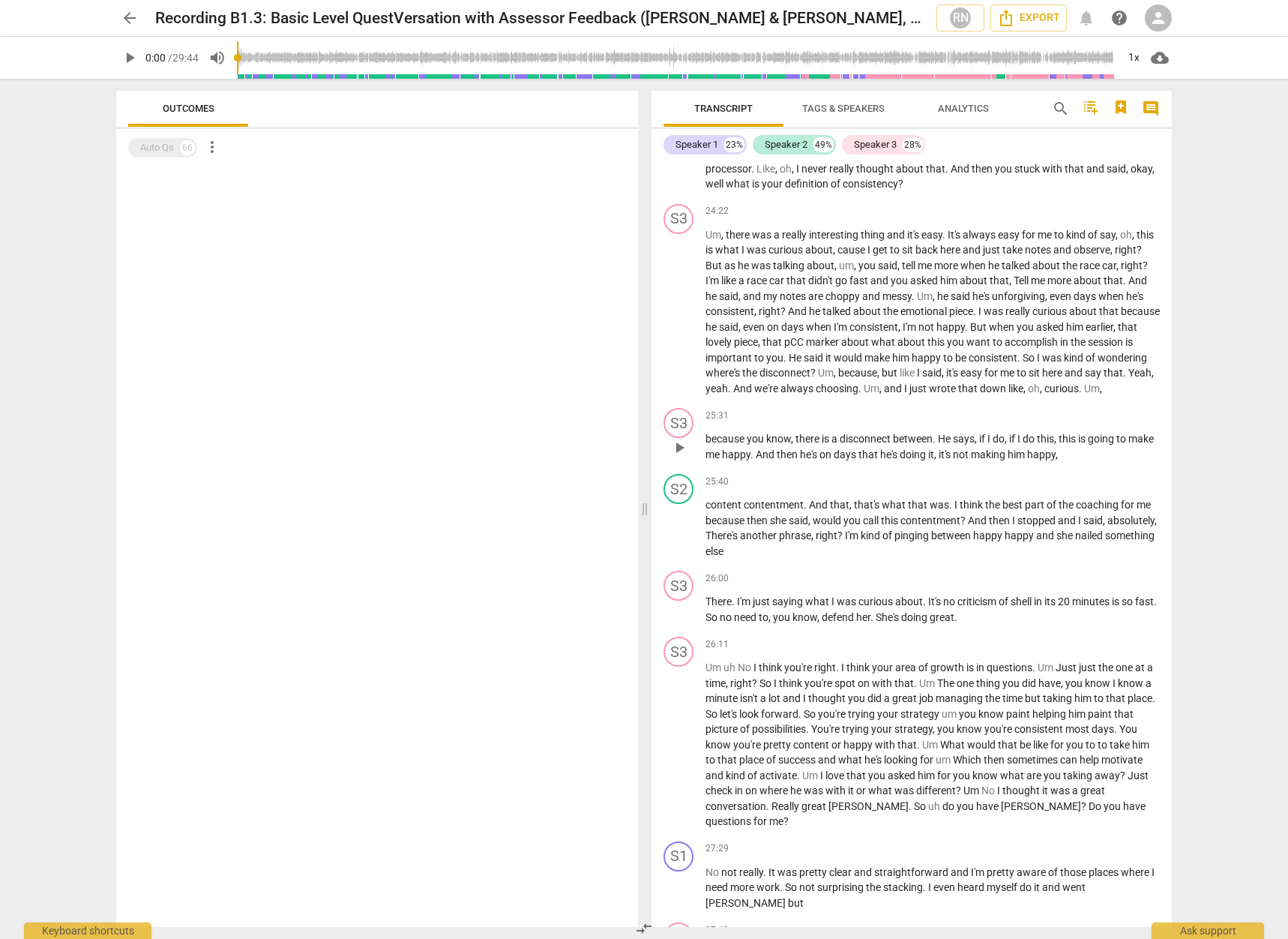
scroll to position [7400, 0]
